Goal: Contribute content

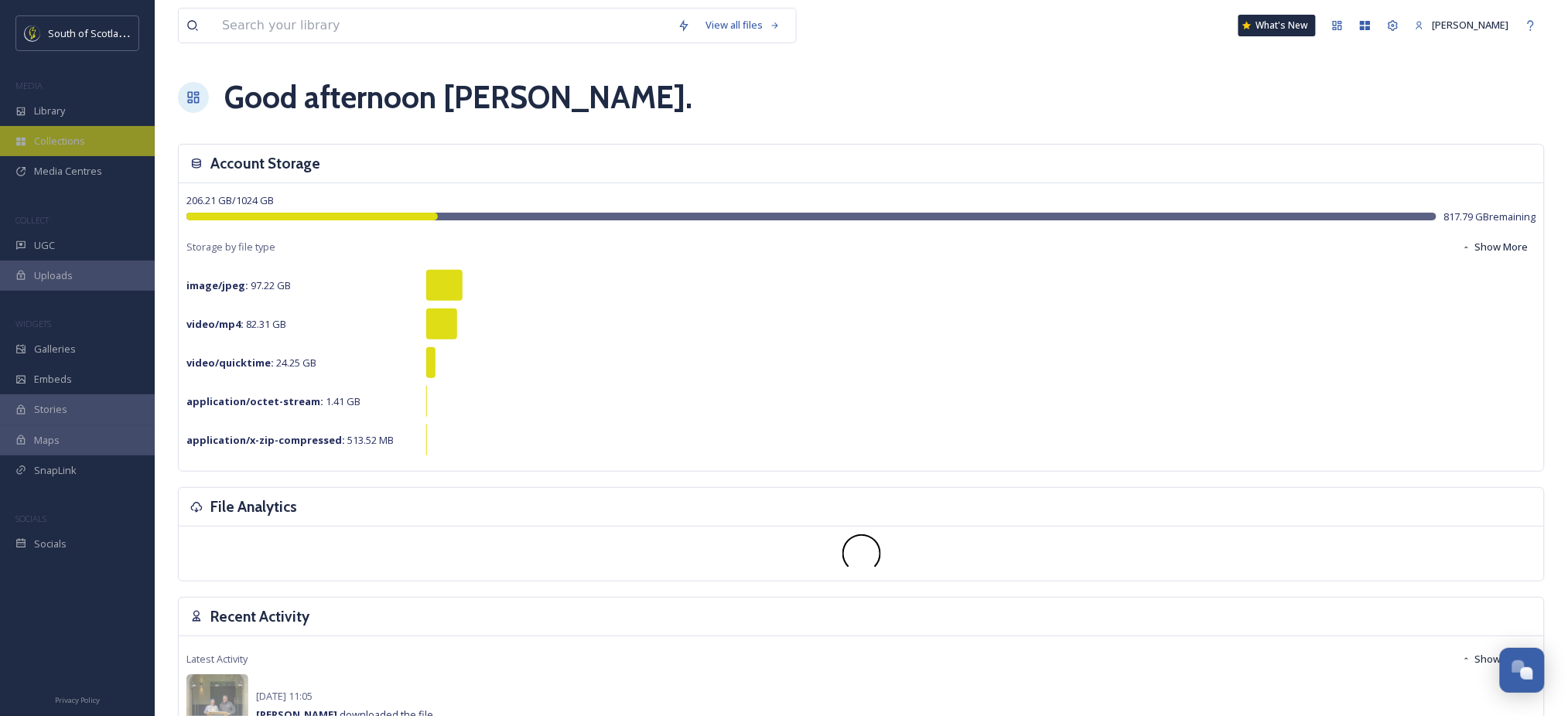
click at [84, 136] on span "Collections" at bounding box center [60, 141] width 51 height 15
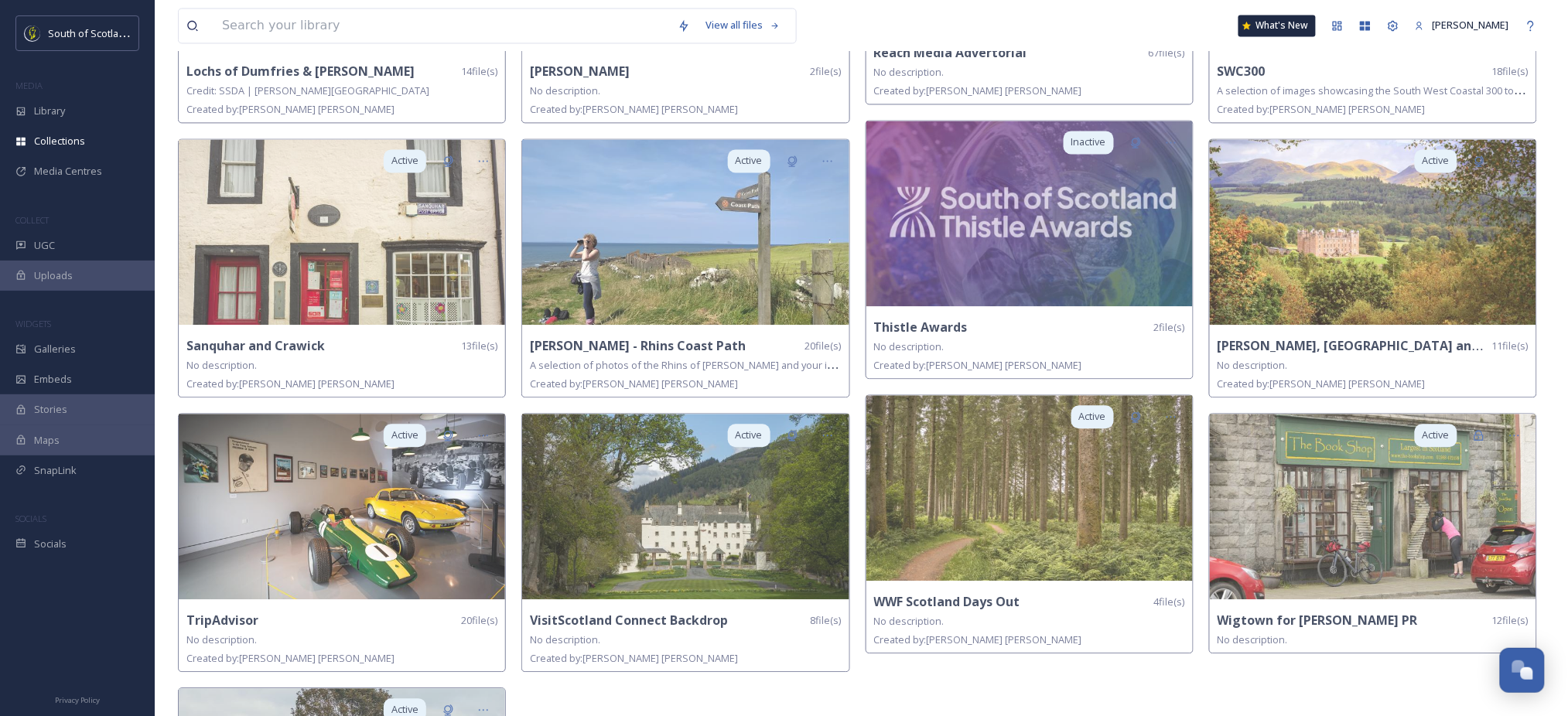
scroll to position [1130, 0]
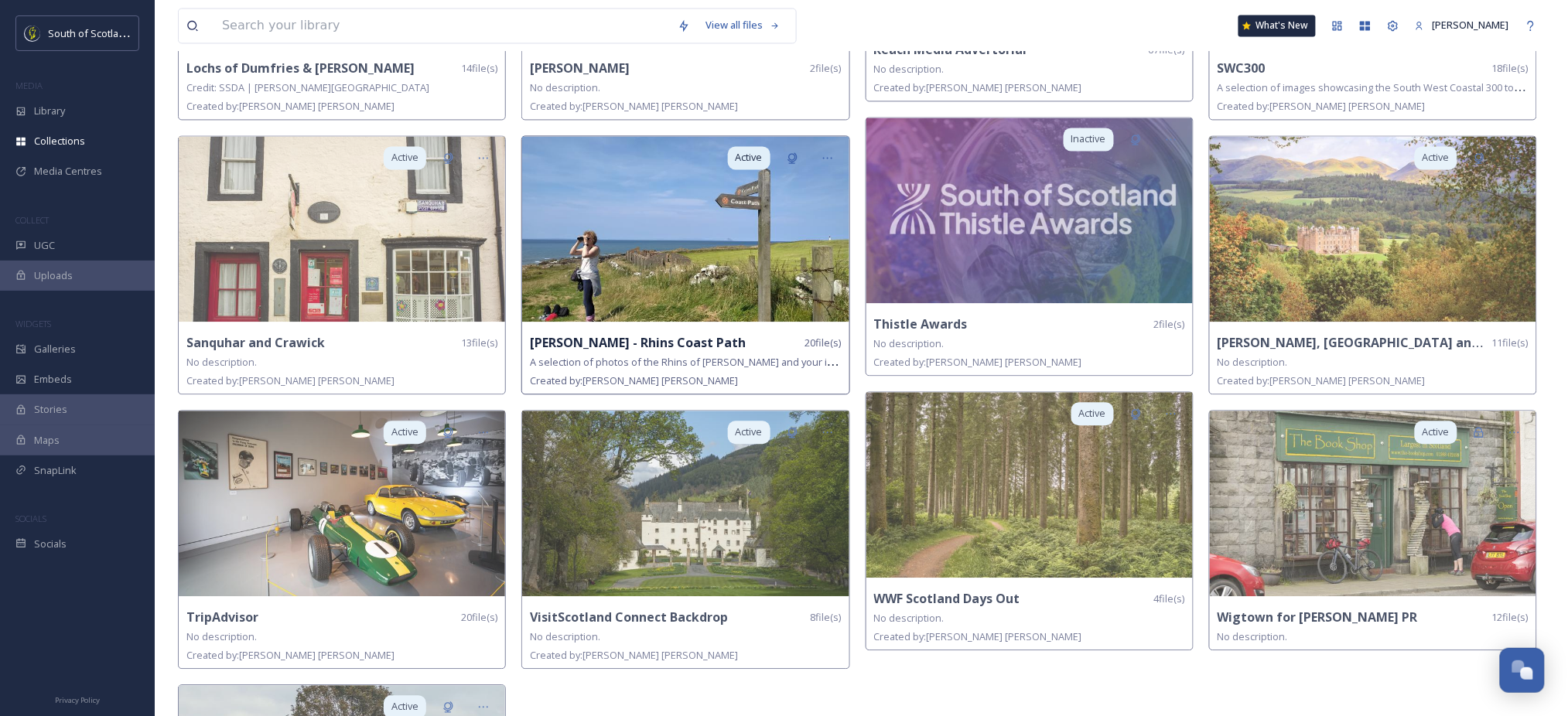
click at [720, 310] on img at bounding box center [685, 229] width 326 height 186
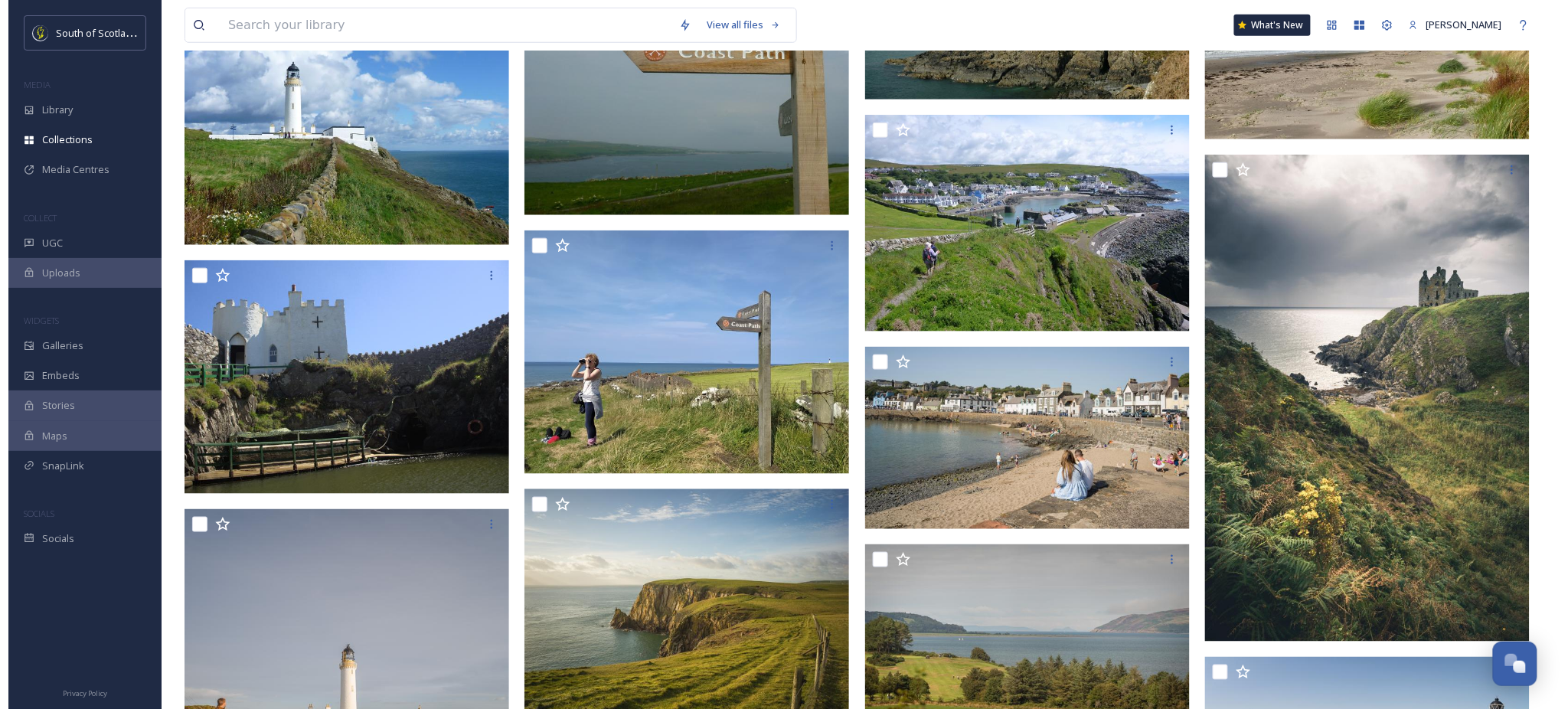
scroll to position [482, 0]
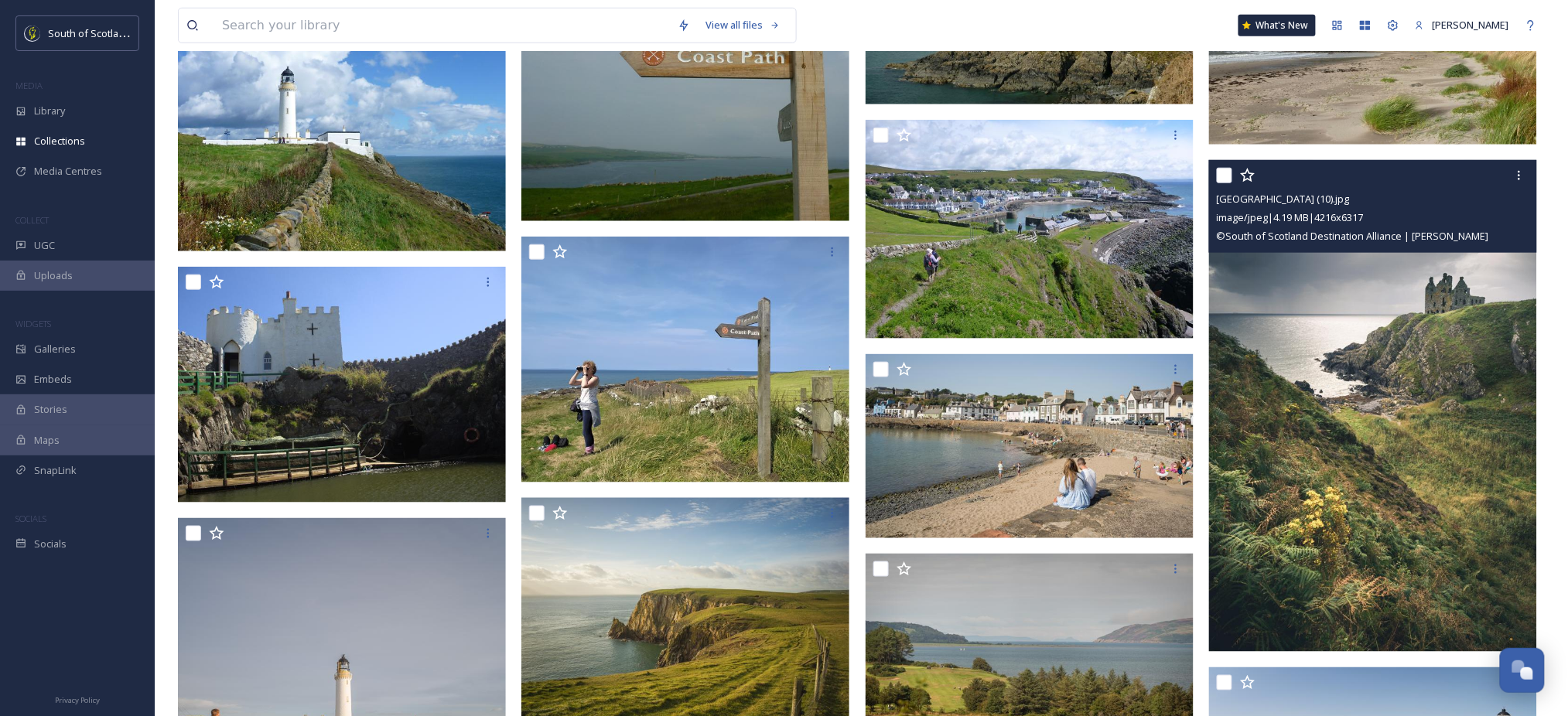
click at [1409, 336] on img at bounding box center [1373, 405] width 328 height 492
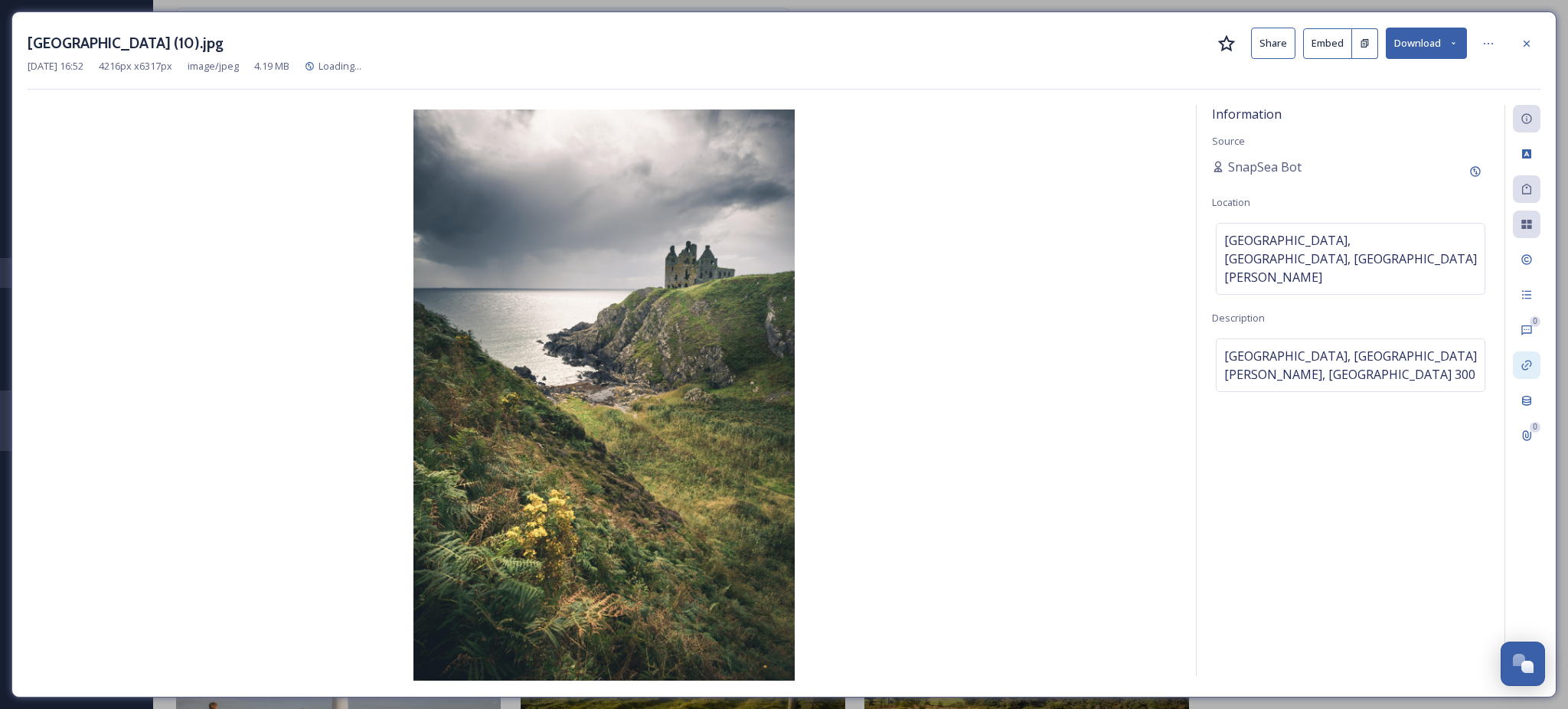
scroll to position [484, 0]
click at [1529, 262] on icon at bounding box center [1526, 259] width 12 height 12
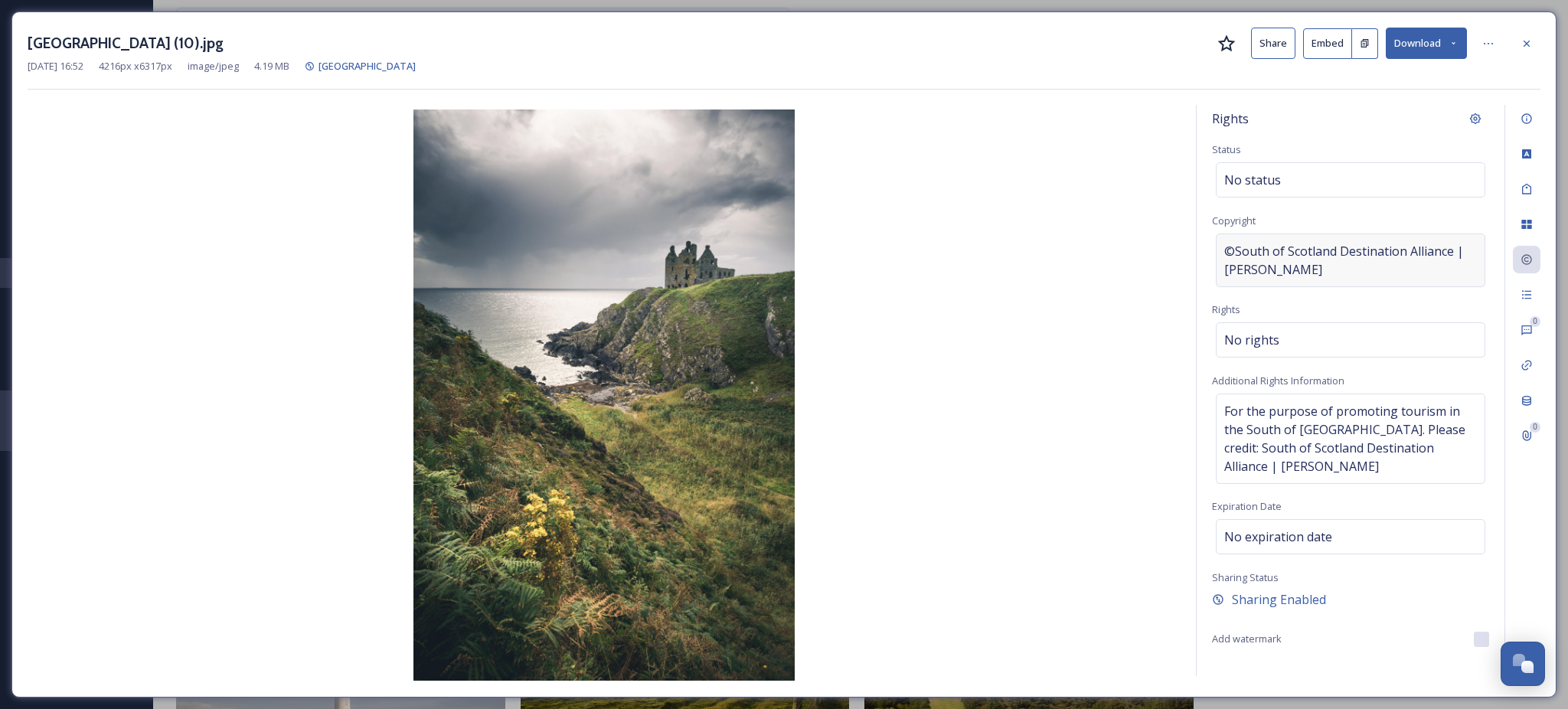
click at [1444, 251] on span "©South of Scotland Destination Alliance | Damian Shields" at bounding box center [1350, 261] width 253 height 37
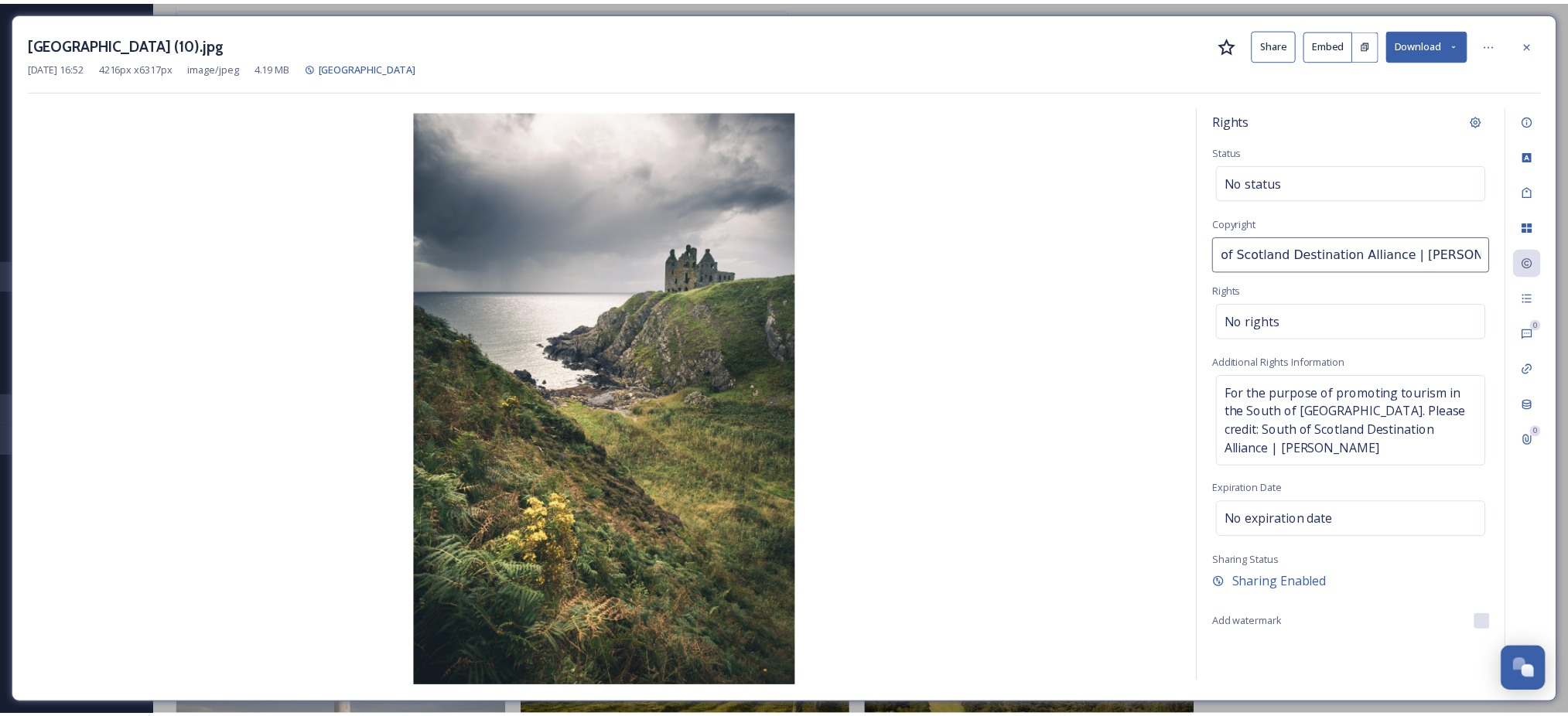
scroll to position [0, 0]
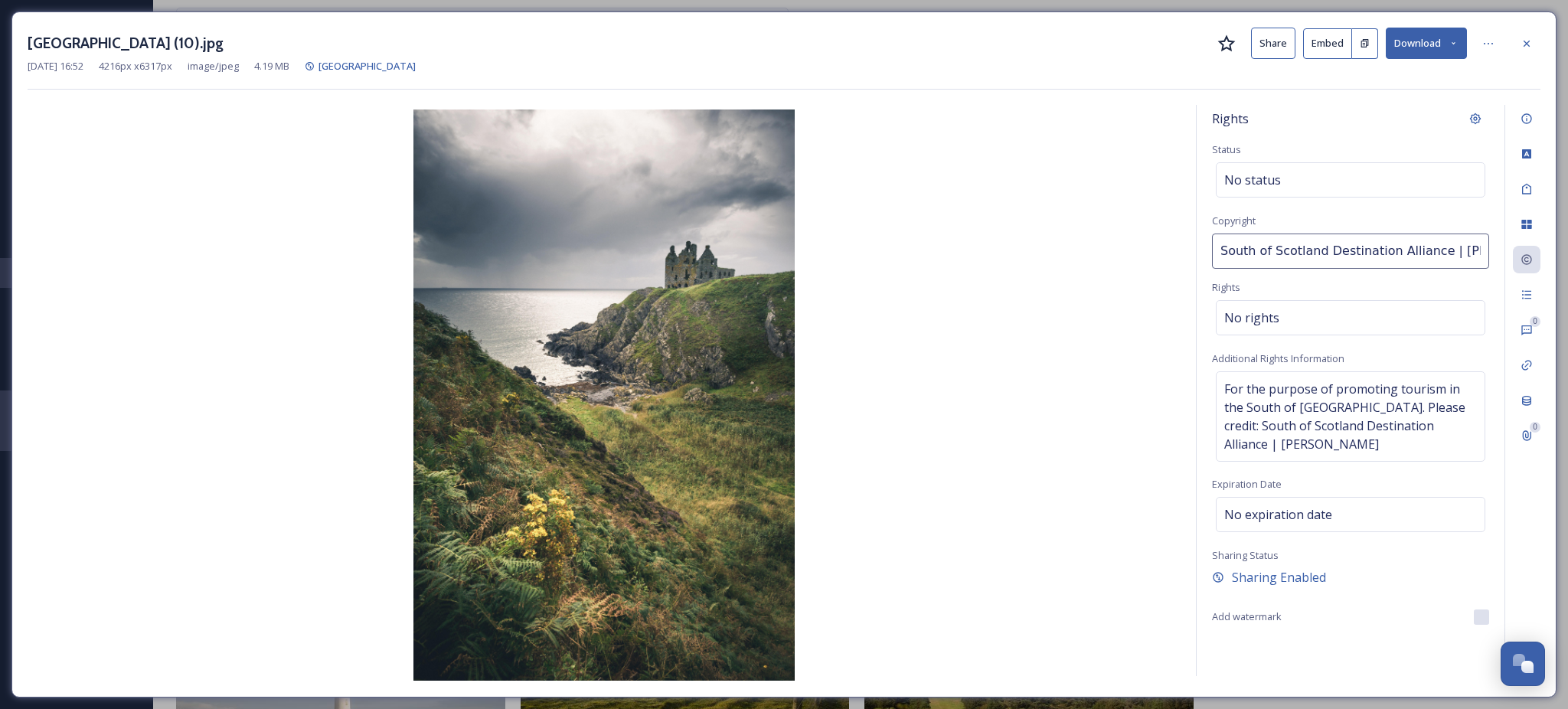
drag, startPoint x: 1389, startPoint y: 249, endPoint x: 1206, endPoint y: 262, distance: 183.5
click at [1206, 262] on div "Rights Status No status Copyright South of Scotland Destination Alliance | Dami…" at bounding box center [1350, 390] width 307 height 572
type input "SSDA | Damian Shields"
click at [1078, 326] on img at bounding box center [604, 395] width 1153 height 572
click at [1529, 44] on icon at bounding box center [1526, 43] width 12 height 12
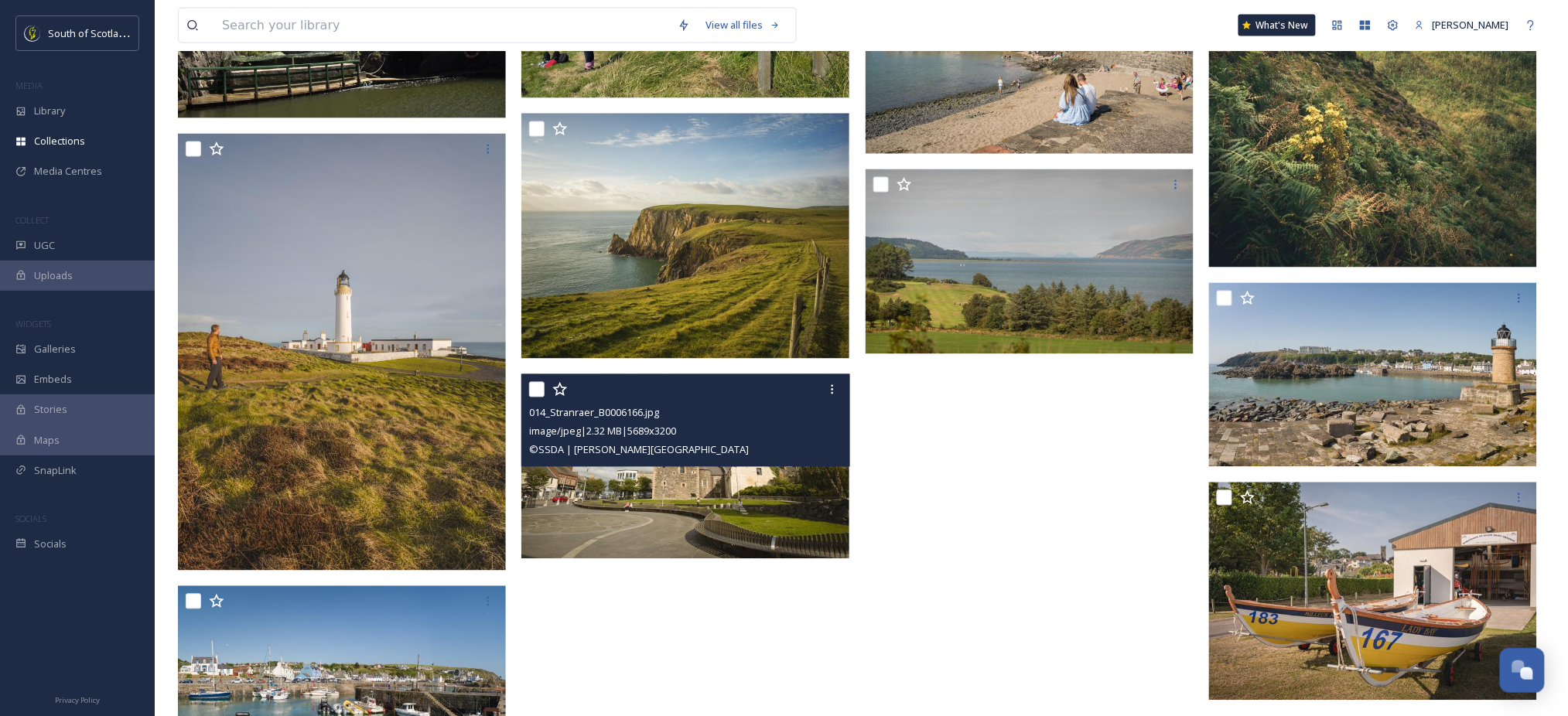
scroll to position [932, 0]
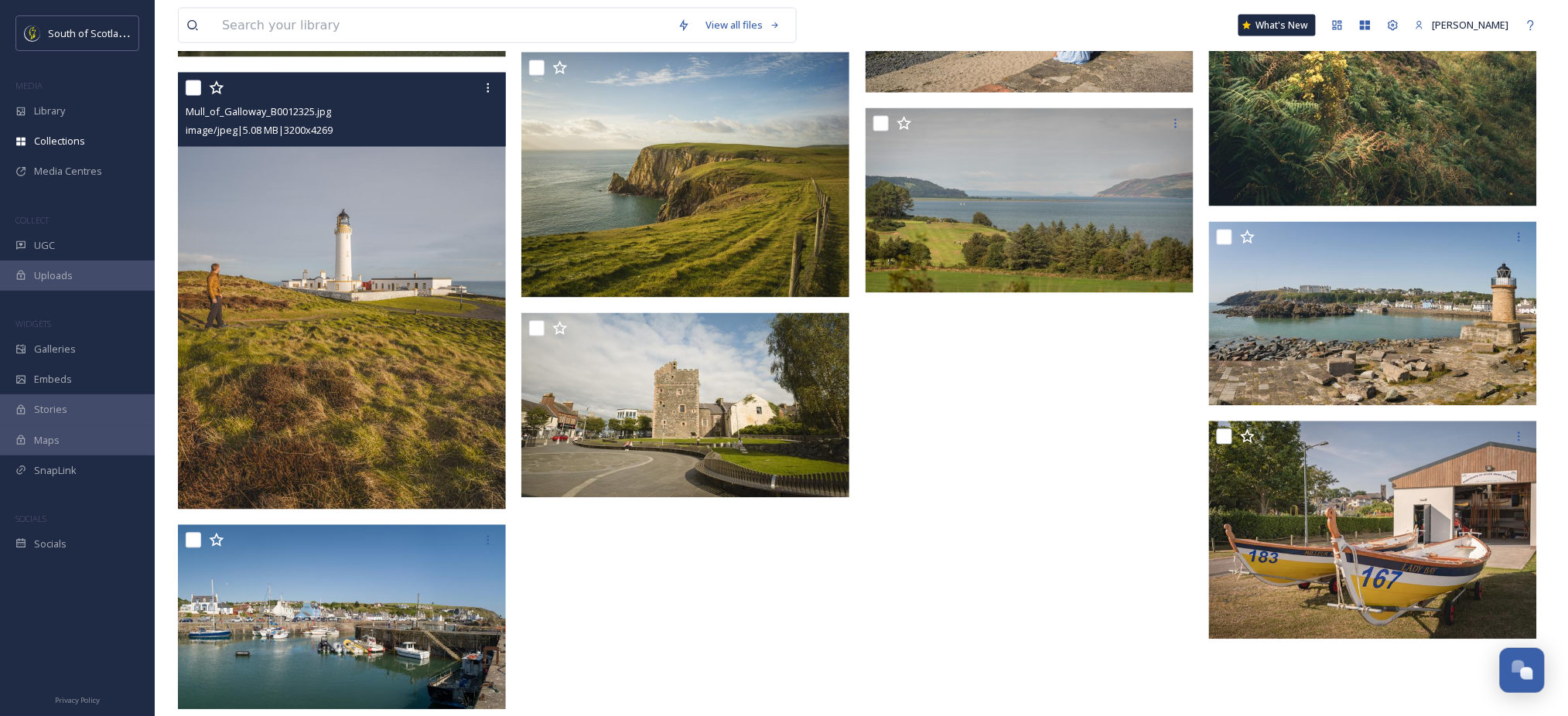
click at [364, 348] on img at bounding box center [341, 291] width 328 height 438
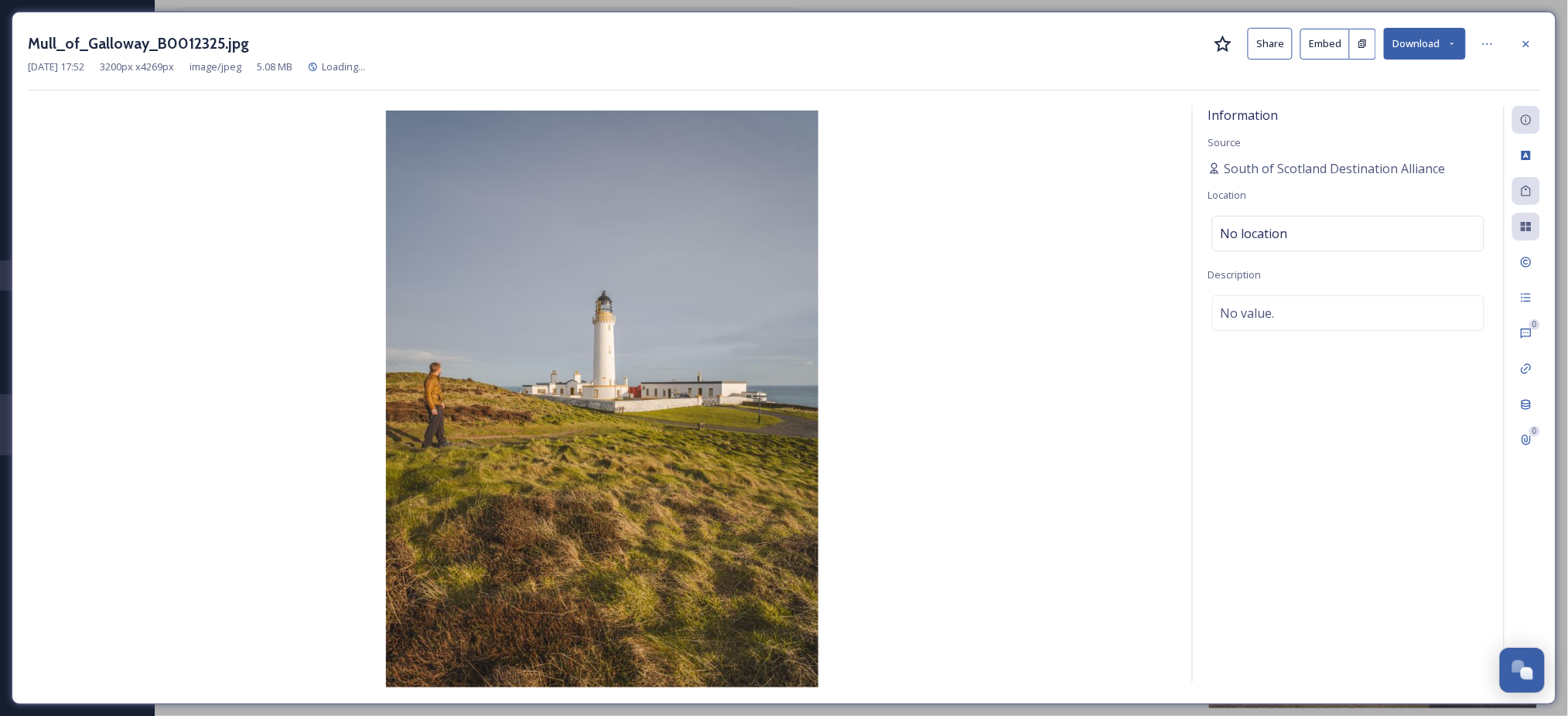
scroll to position [862, 0]
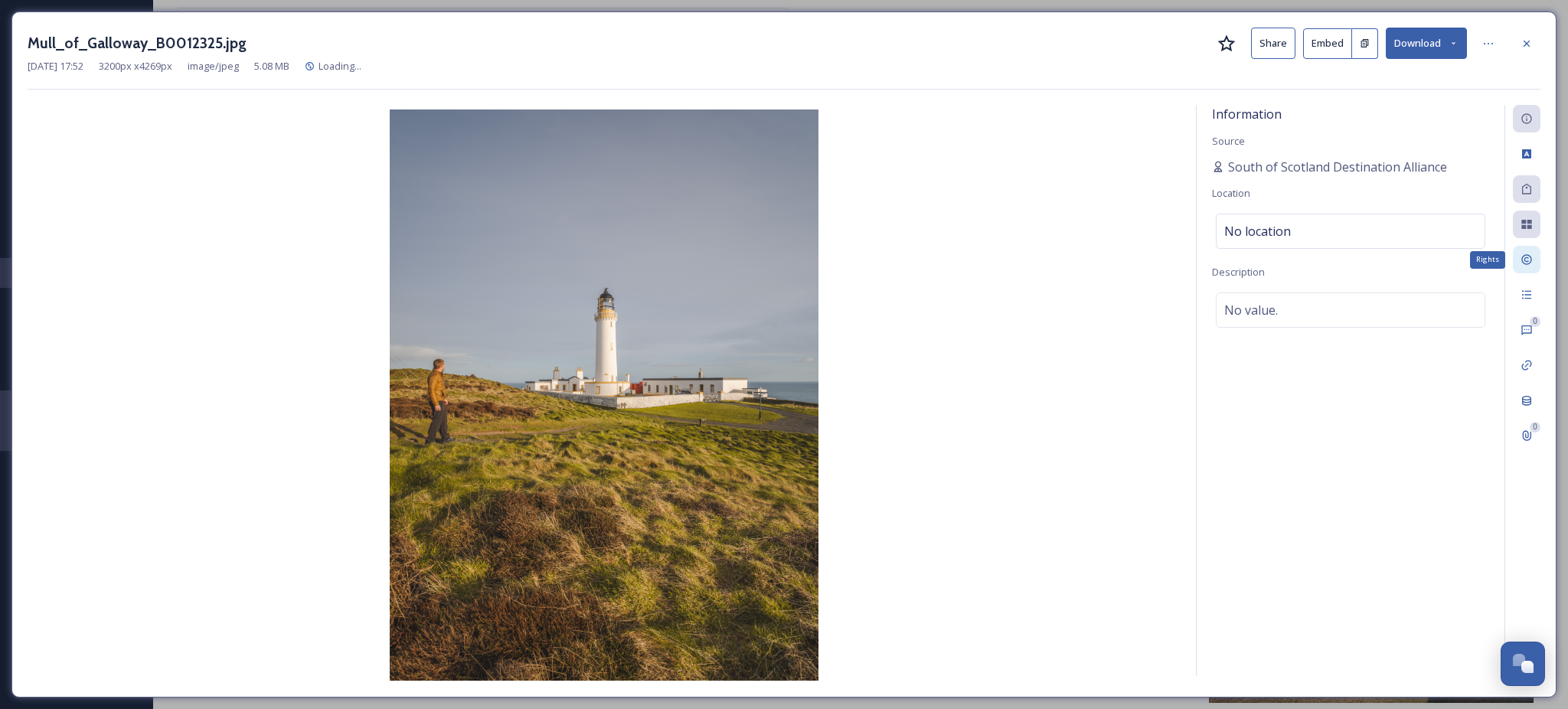
click at [1525, 262] on icon at bounding box center [1526, 259] width 12 height 12
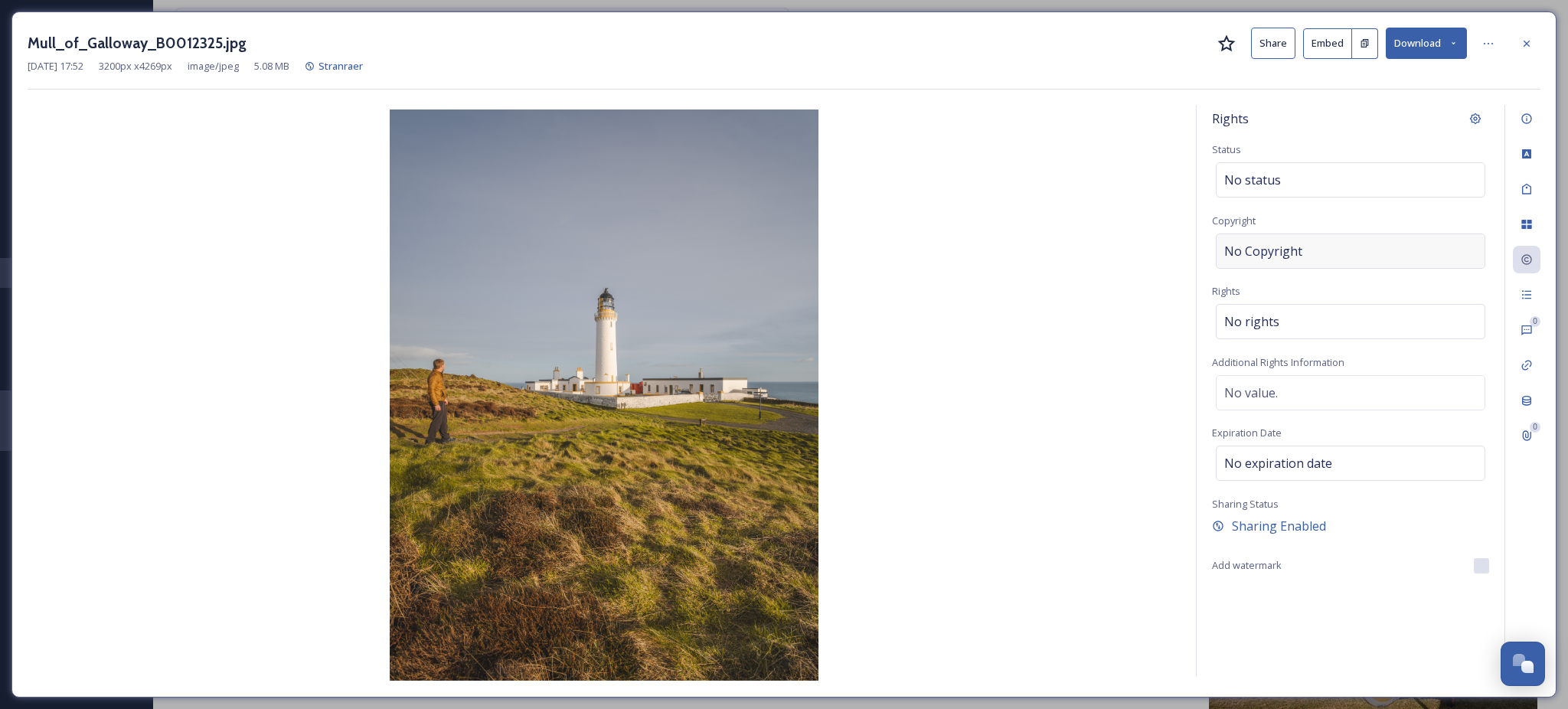
click at [1357, 253] on div "No Copyright" at bounding box center [1350, 251] width 270 height 35
type input "SSDA | Duncan Ireland"
click at [1282, 686] on div "Mull_of_Galloway_B0012325.jpg Share Embed Download Mar 31 2022 17:52 3200 px x …" at bounding box center [783, 354] width 1545 height 686
click at [1521, 45] on icon at bounding box center [1526, 43] width 12 height 12
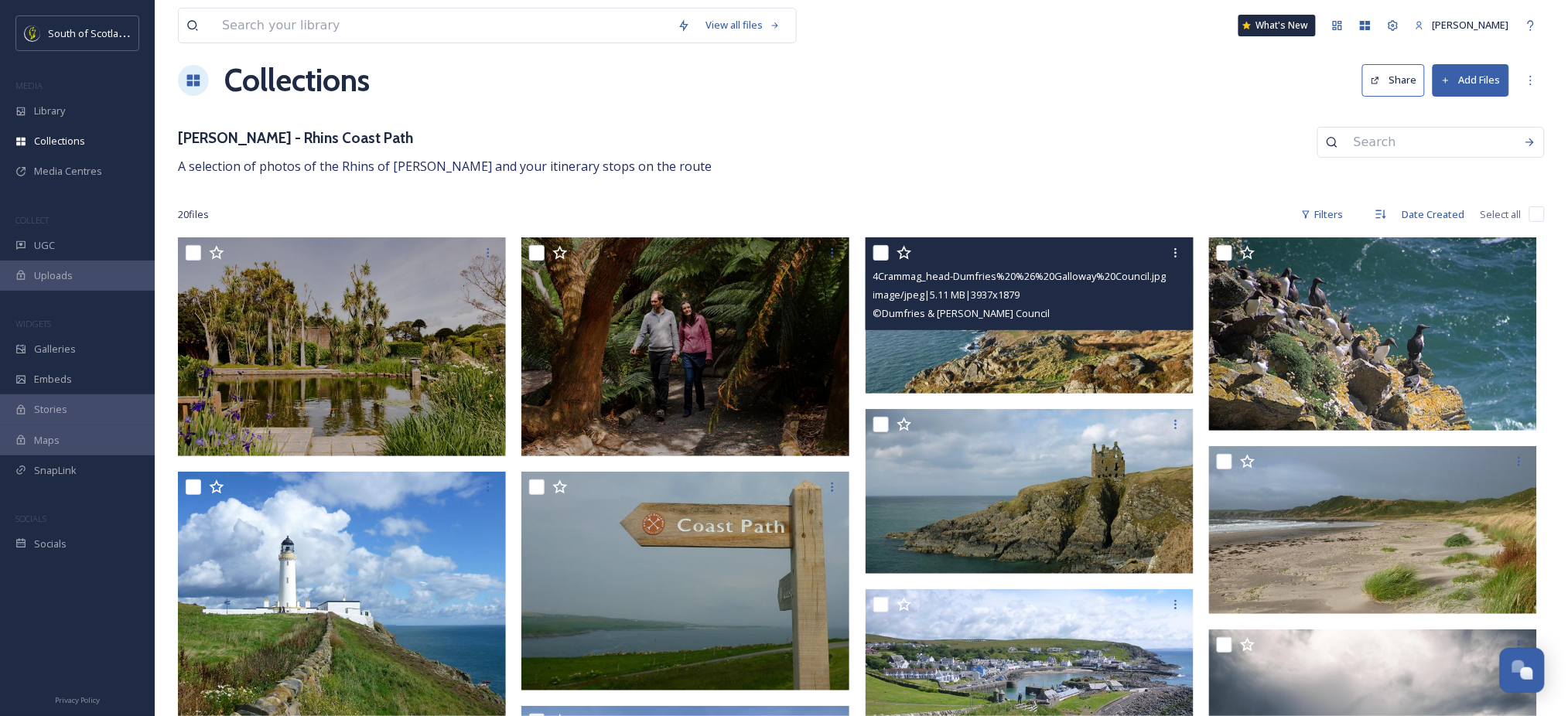
scroll to position [20, 0]
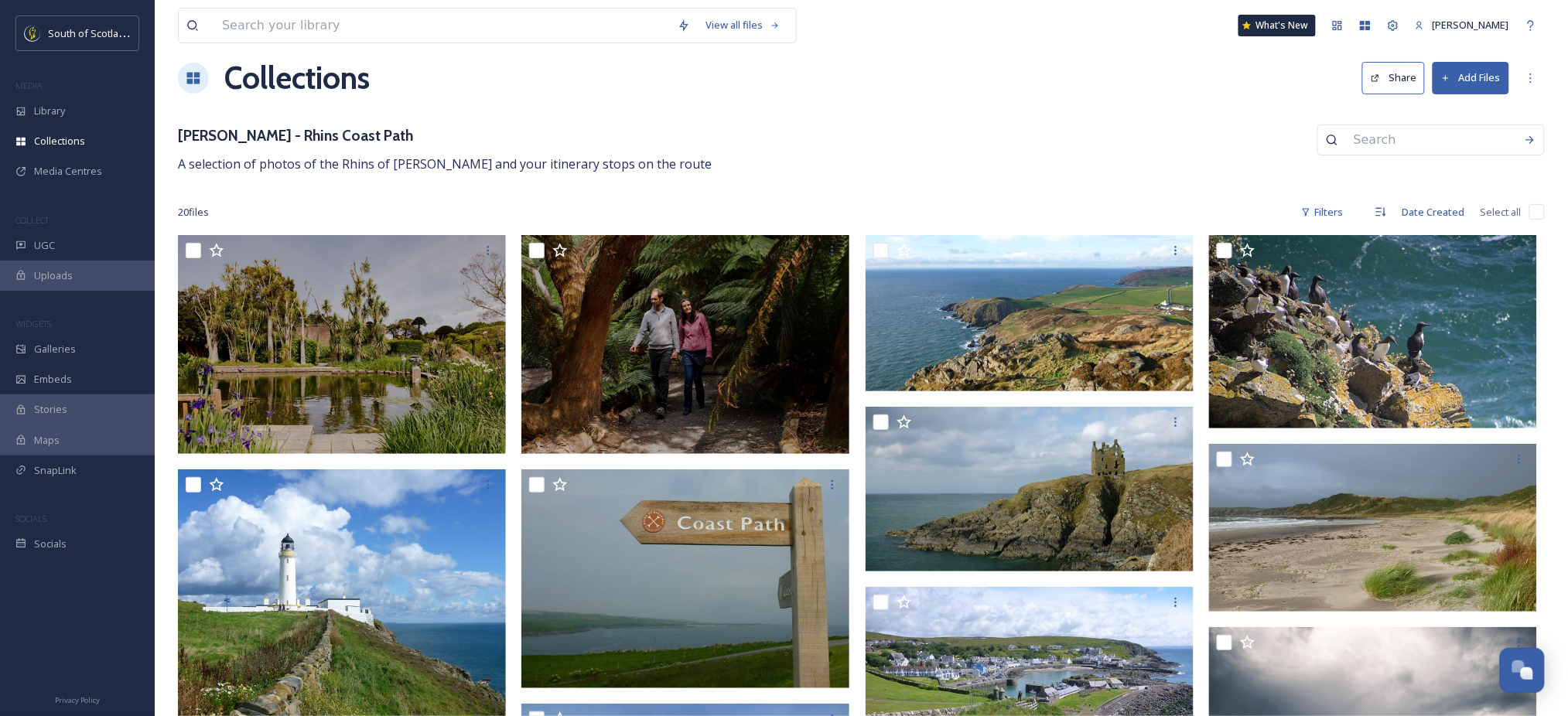
click at [1403, 75] on button "Share" at bounding box center [1393, 78] width 62 height 32
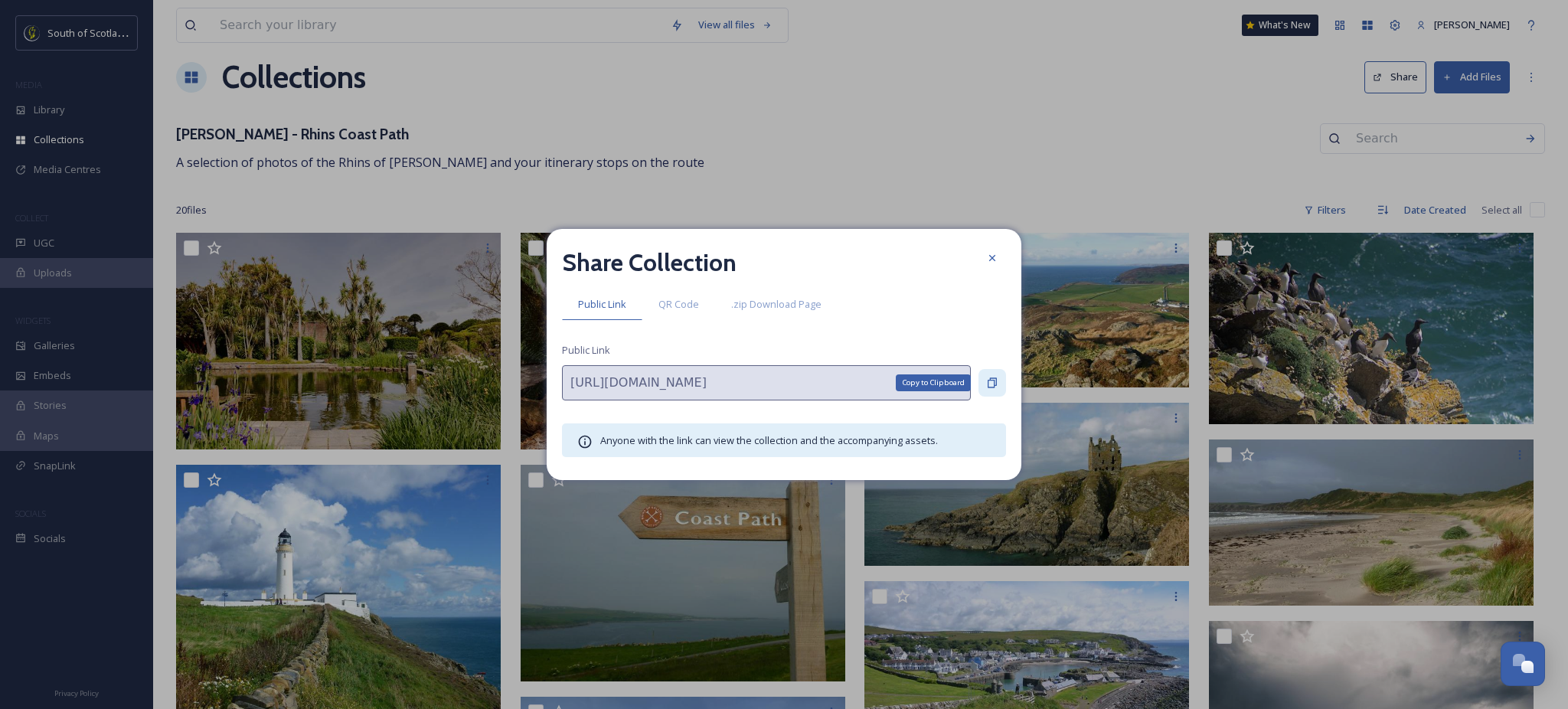
click at [994, 385] on icon at bounding box center [992, 383] width 9 height 10
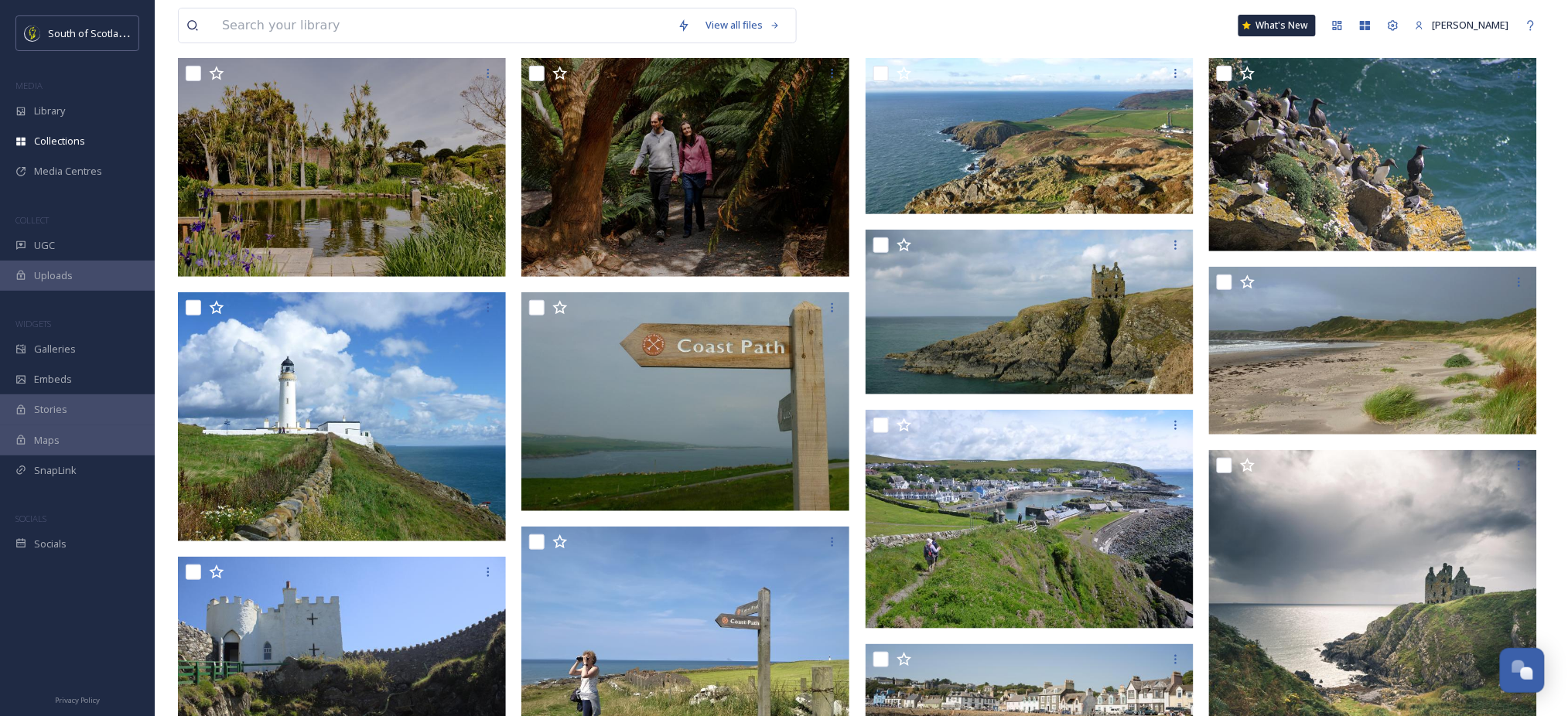
scroll to position [0, 0]
